Goal: Task Accomplishment & Management: Complete application form

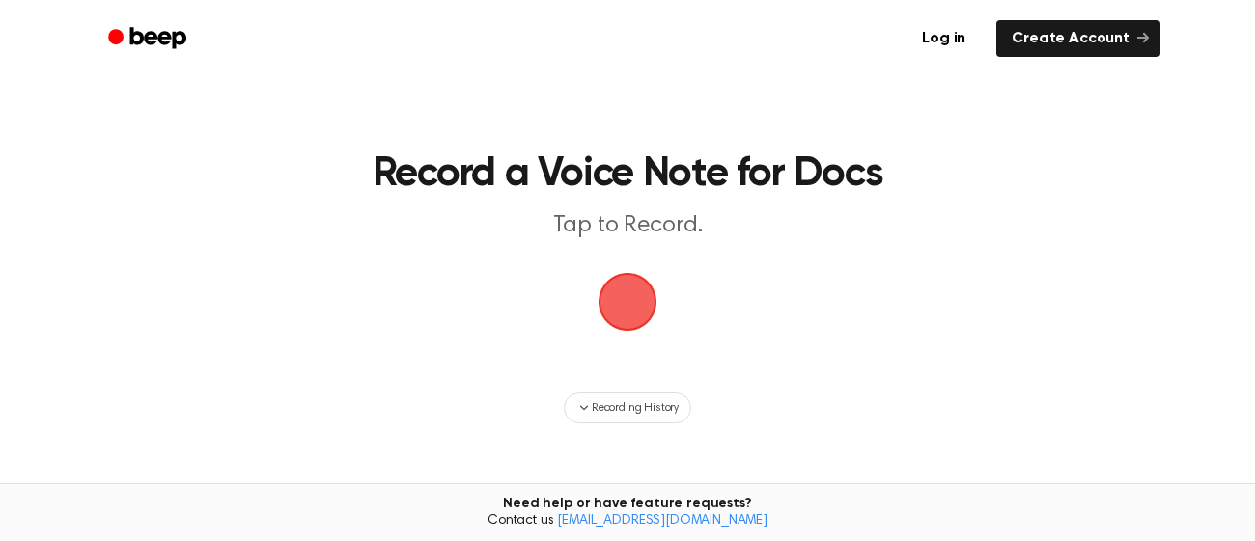
click at [610, 302] on span "button" at bounding box center [627, 302] width 81 height 81
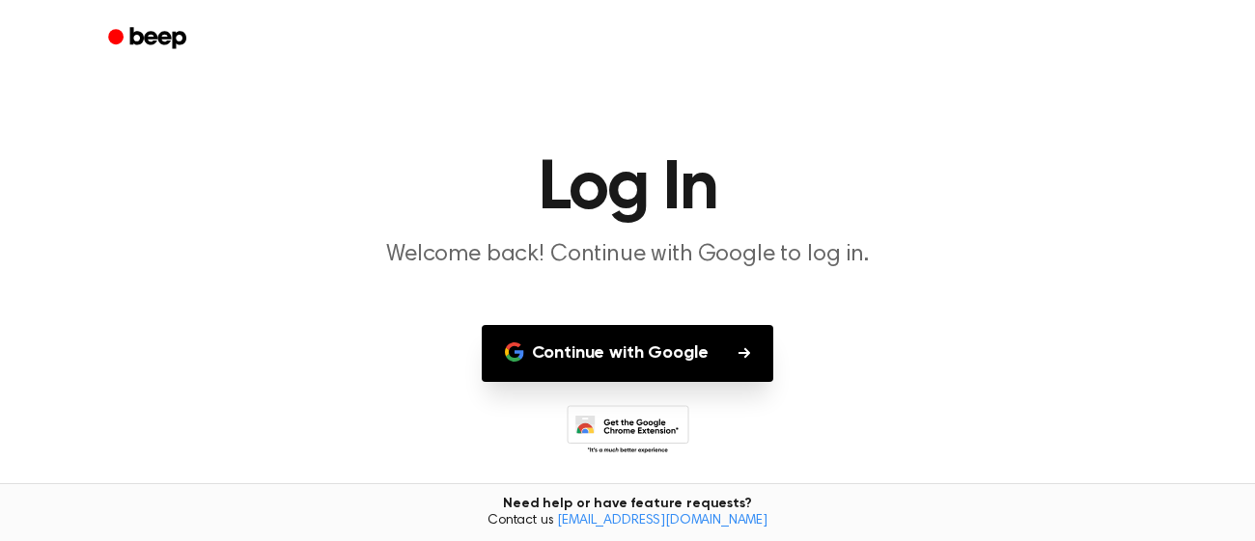
click at [650, 346] on button "Continue with Google" at bounding box center [628, 353] width 292 height 57
click at [781, 436] on div at bounding box center [627, 431] width 1208 height 53
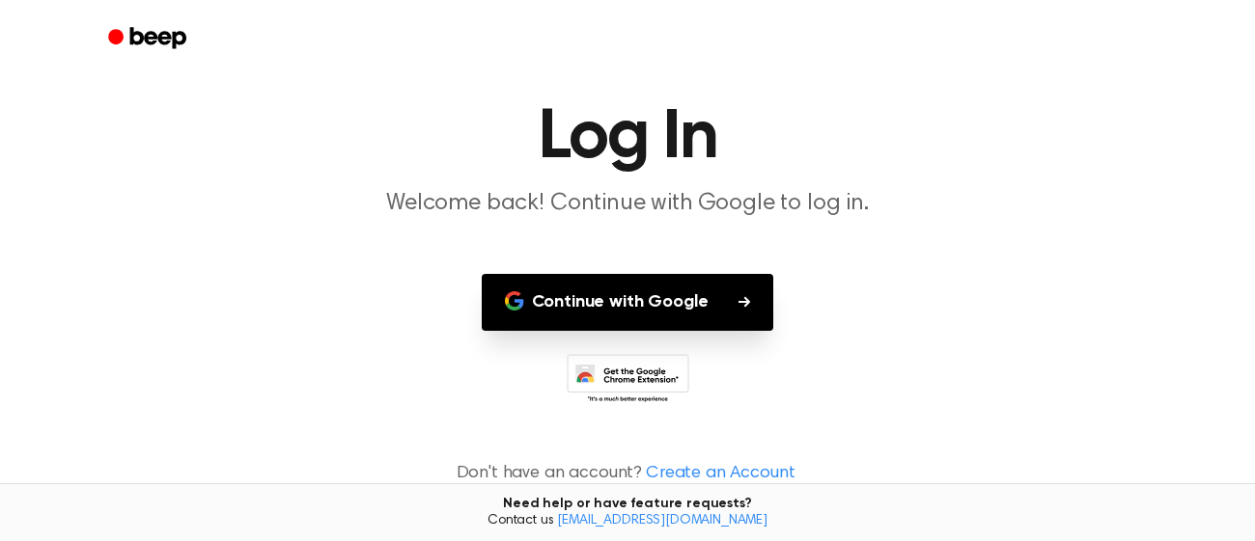
scroll to position [52, 0]
click at [705, 472] on link "Create an Account" at bounding box center [720, 473] width 149 height 26
